Goal: Transaction & Acquisition: Purchase product/service

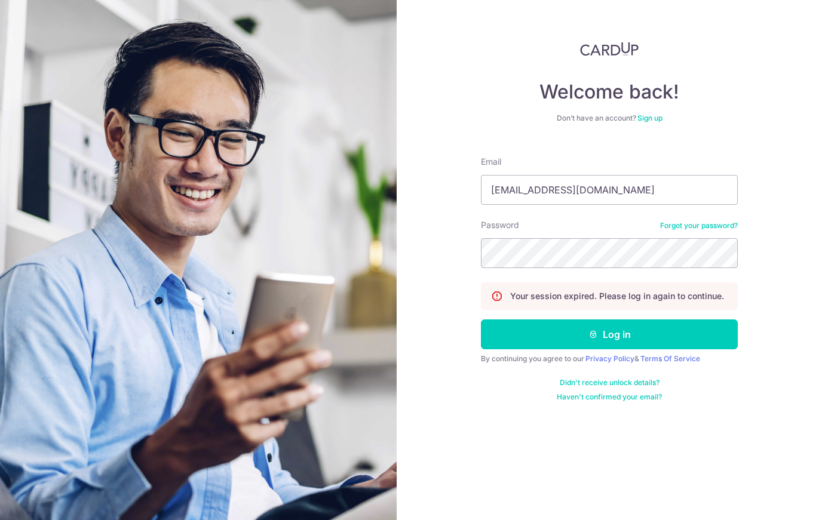
type input "[EMAIL_ADDRESS][DOMAIN_NAME]"
click at [609, 334] on button "Log in" at bounding box center [609, 335] width 257 height 30
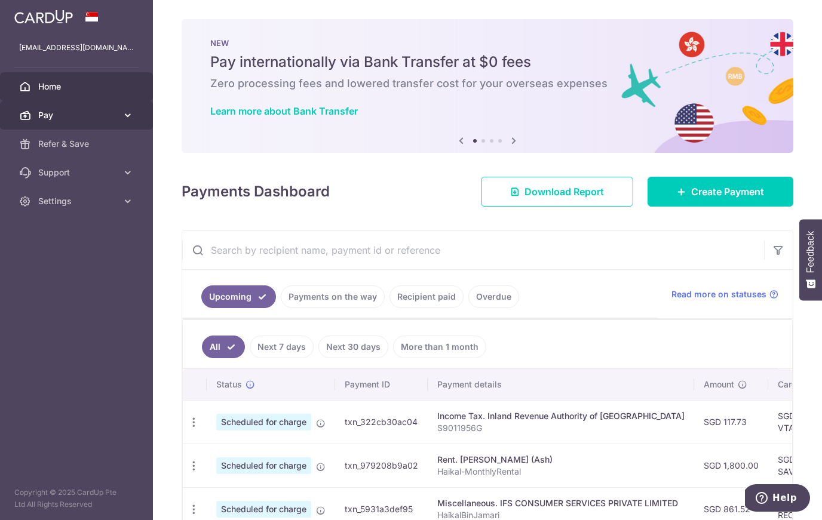
click at [105, 112] on span "Pay" at bounding box center [77, 115] width 79 height 12
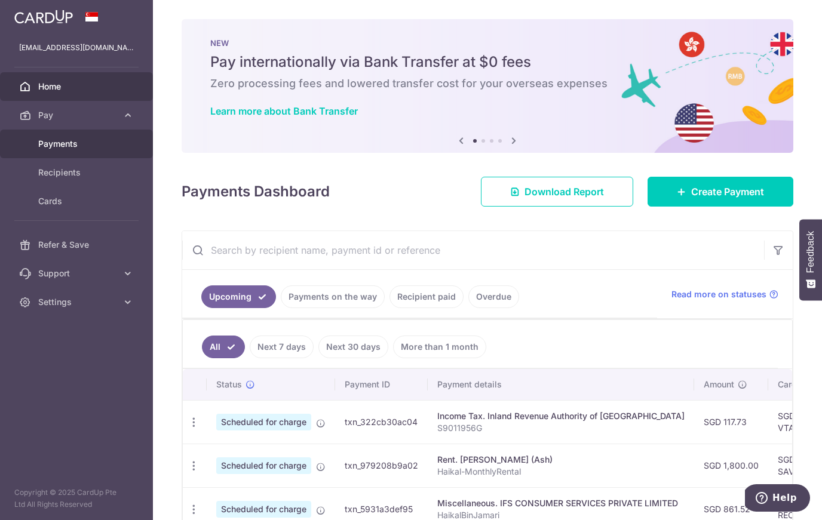
click at [102, 142] on span "Payments" at bounding box center [77, 144] width 79 height 12
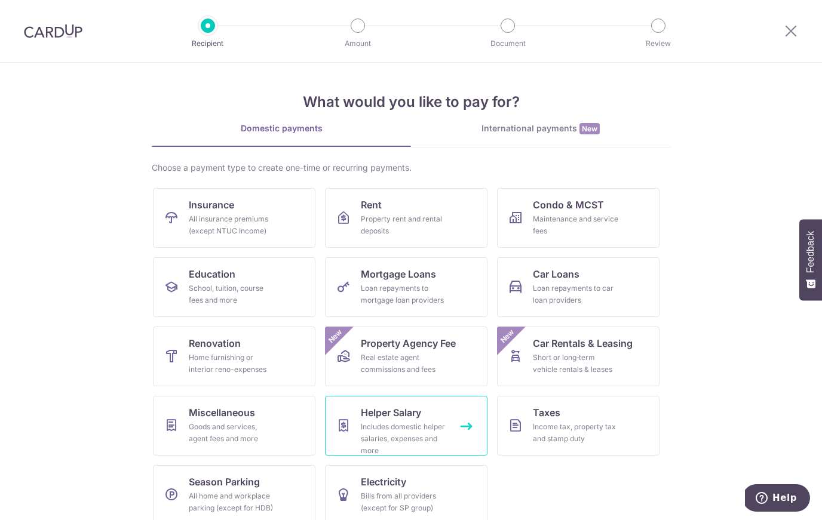
click at [399, 419] on span "Helper Salary" at bounding box center [391, 413] width 60 height 14
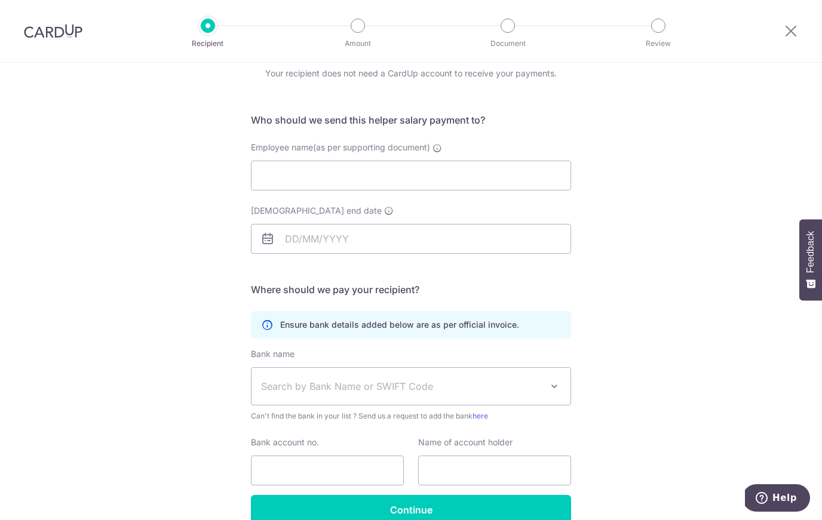
scroll to position [49, 0]
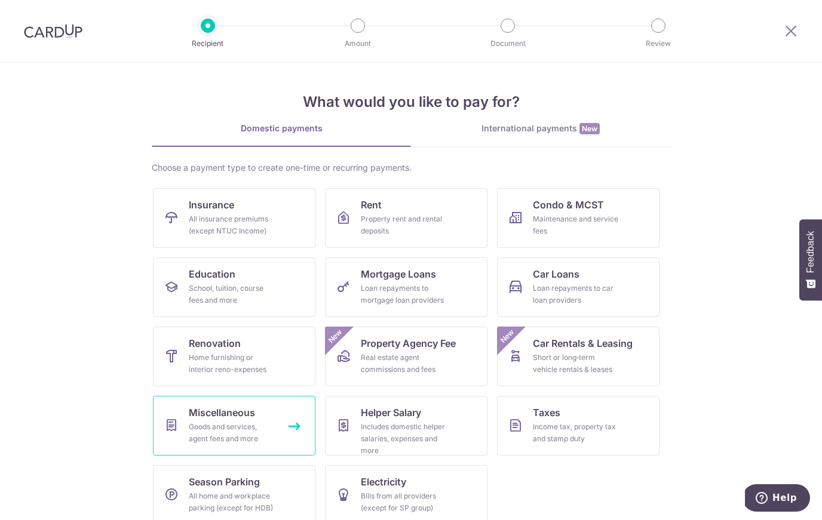
click at [262, 439] on div "Goods and services, agent fees and more" at bounding box center [232, 433] width 86 height 24
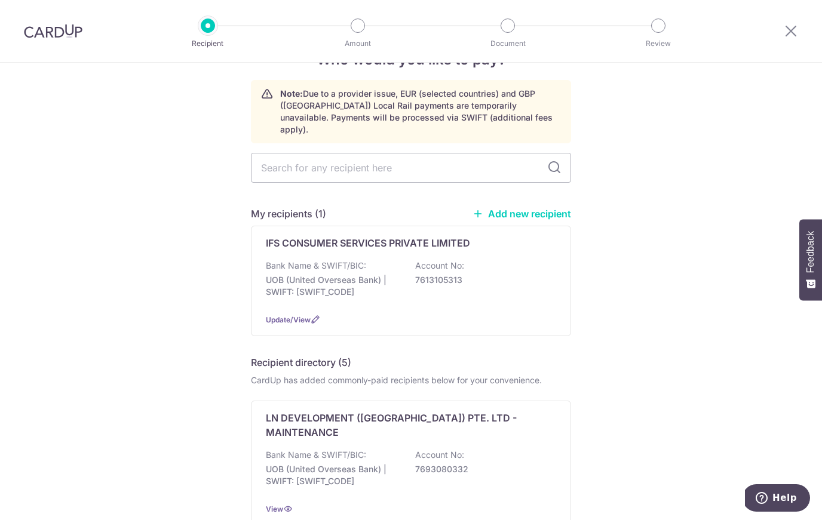
scroll to position [37, 0]
click at [343, 161] on input "text" at bounding box center [411, 168] width 320 height 30
click at [545, 153] on input "text" at bounding box center [411, 168] width 320 height 30
click at [504, 157] on input "text" at bounding box center [411, 168] width 320 height 30
type input "Ifs"
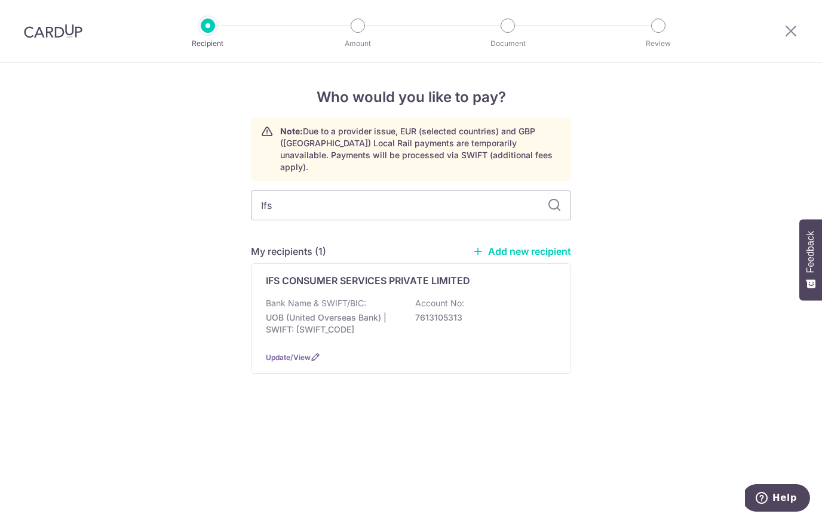
scroll to position [0, 0]
type input "I"
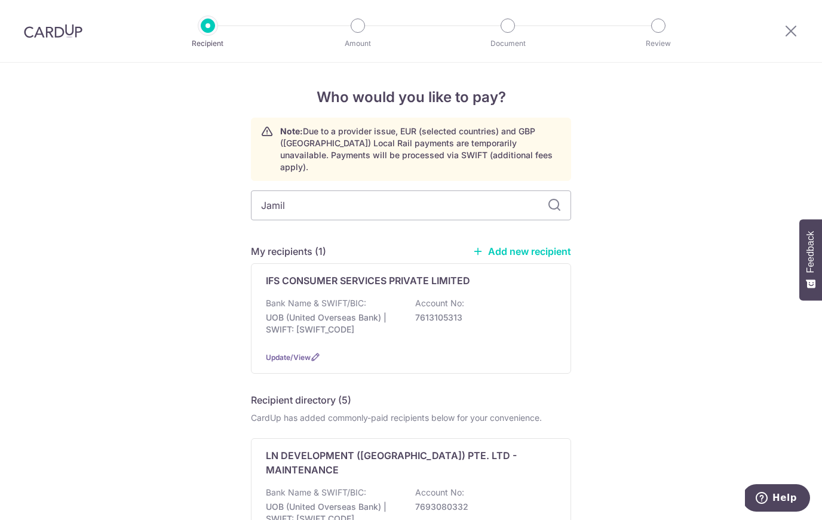
type input "[PERSON_NAME]"
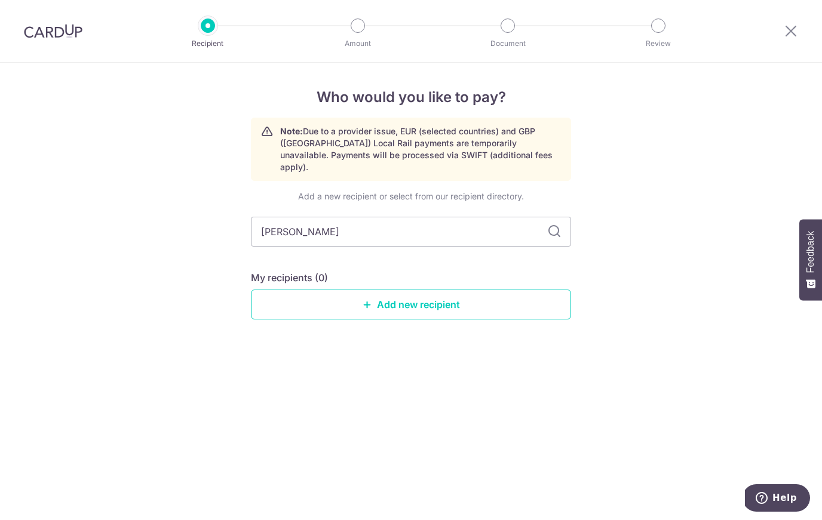
type input "J"
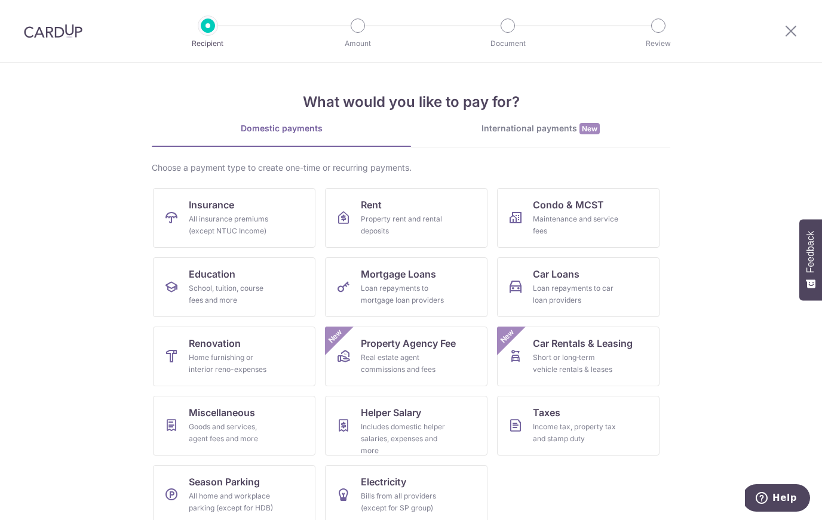
click at [116, 244] on section "What would you like to pay for? Domestic payments International payments New Ch…" at bounding box center [411, 292] width 822 height 458
